Goal: Use online tool/utility: Use online tool/utility

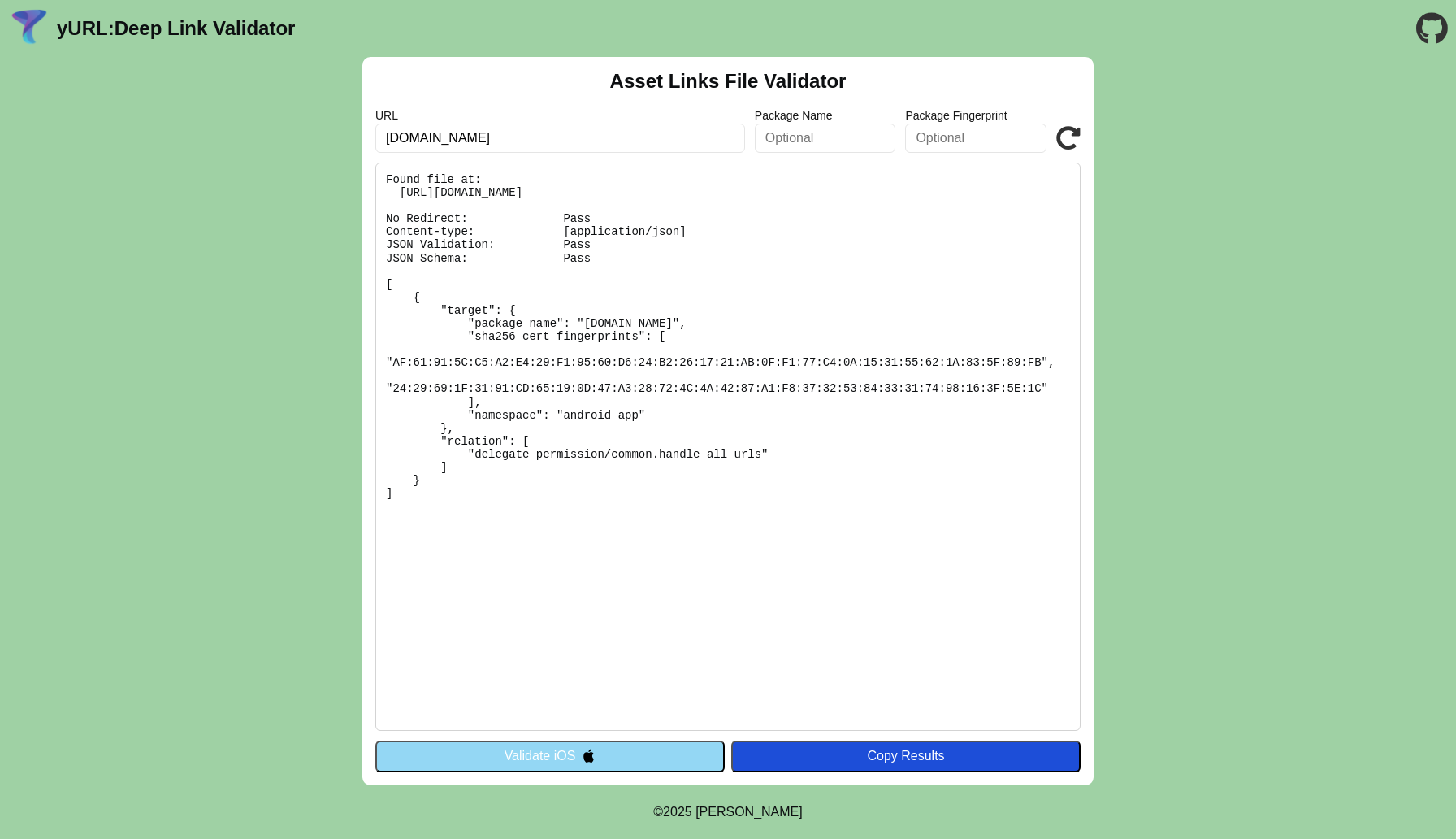
click at [550, 745] on button "Validate iOS" at bounding box center [550, 755] width 349 height 31
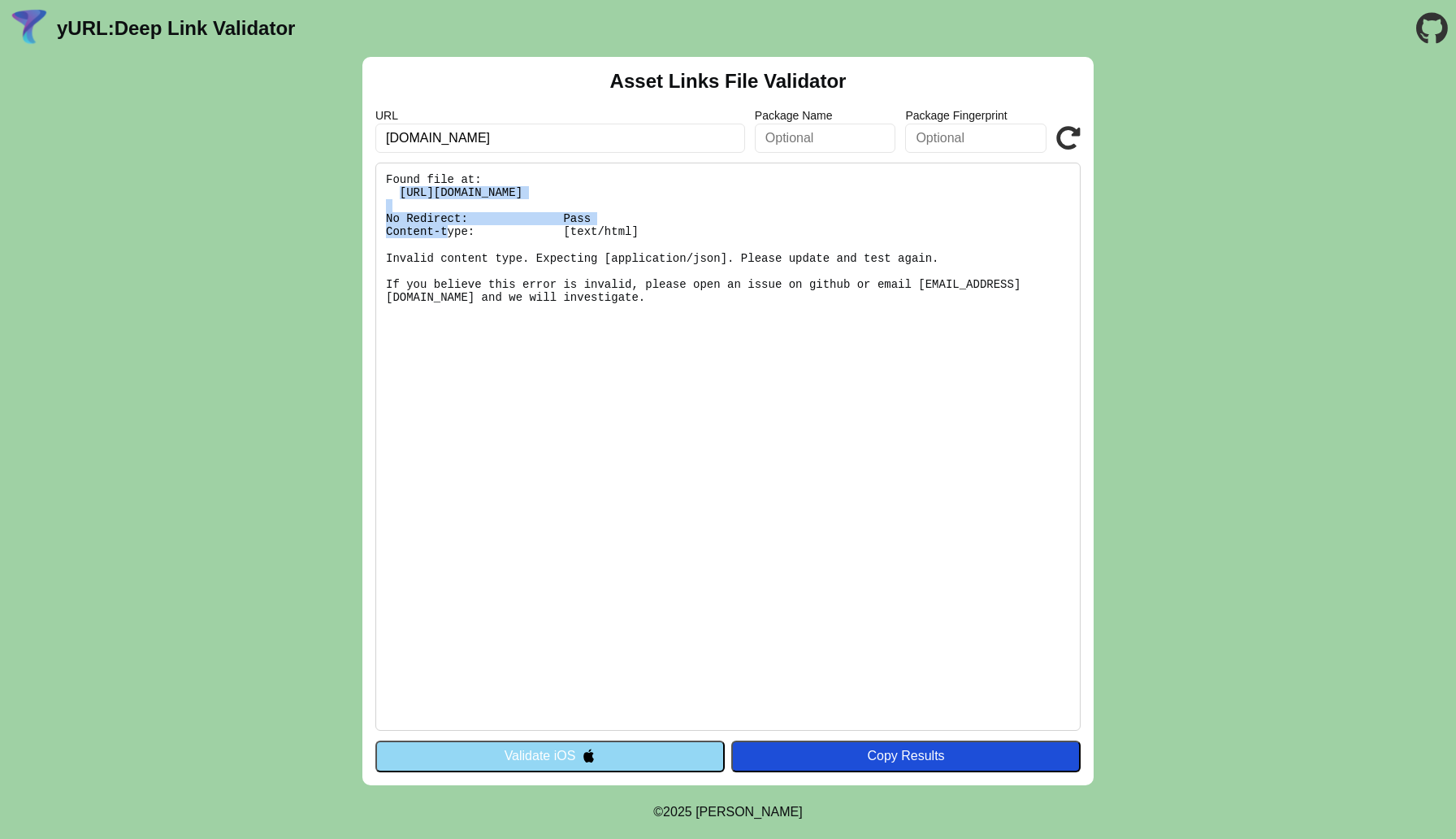
drag, startPoint x: 399, startPoint y: 195, endPoint x: 891, endPoint y: 200, distance: 492.0
click at [891, 200] on pre "Found file at: [URL][DOMAIN_NAME] No Redirect: Pass Content-type: [text/html] I…" at bounding box center [728, 447] width 705 height 568
copy pre "[URL][DOMAIN_NAME]"
